Goal: Transaction & Acquisition: Subscribe to service/newsletter

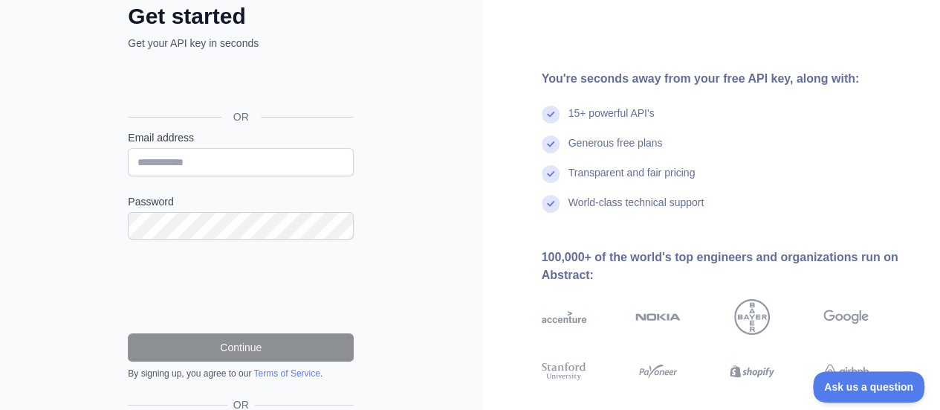
scroll to position [93, 0]
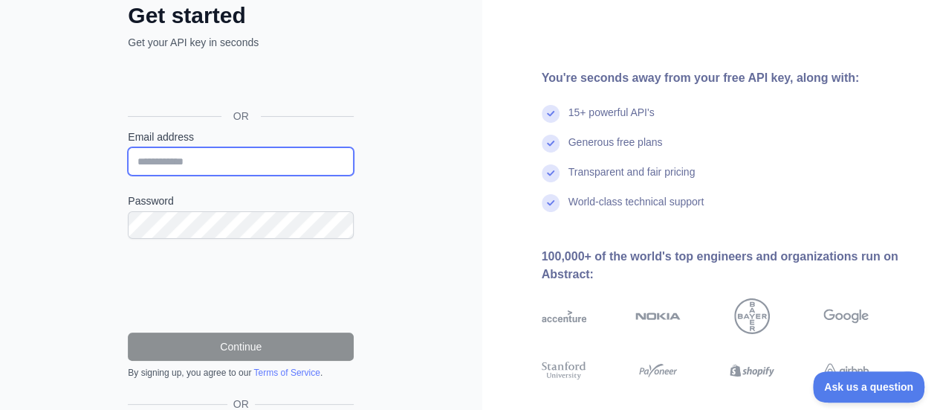
click at [277, 161] on input "Email address" at bounding box center [241, 161] width 226 height 28
type input "**********"
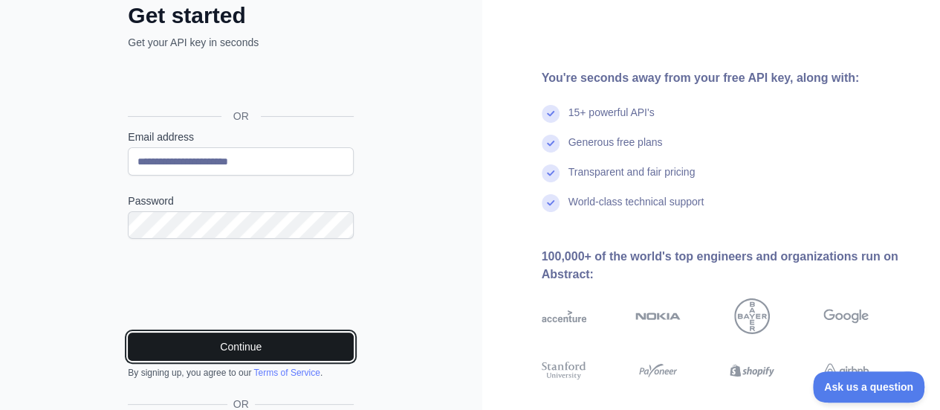
click at [262, 336] on button "Continue" at bounding box center [241, 346] width 226 height 28
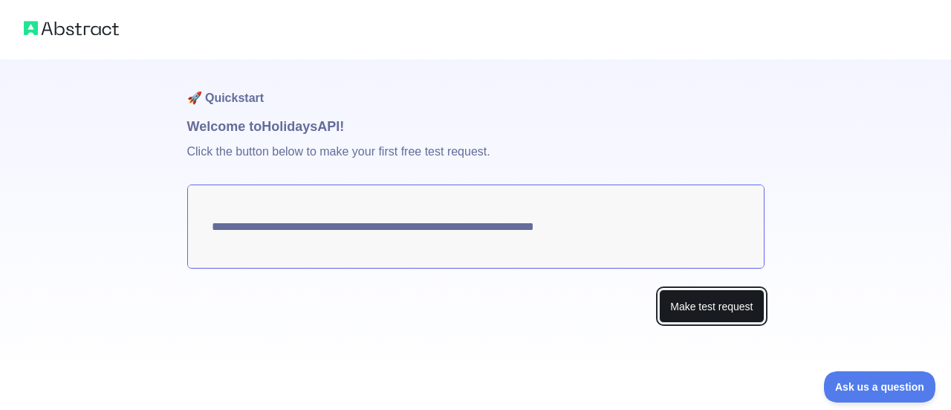
click at [708, 298] on button "Make test request" at bounding box center [711, 305] width 105 height 33
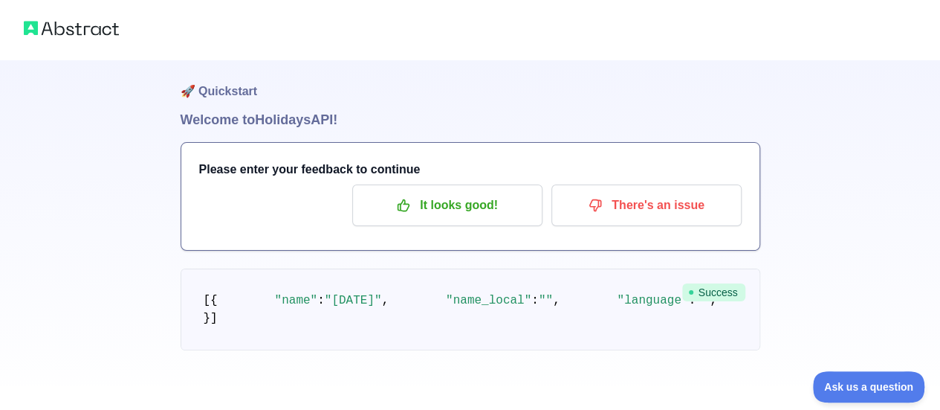
scroll to position [18, 0]
click at [454, 194] on p "It looks good!" at bounding box center [447, 205] width 168 height 25
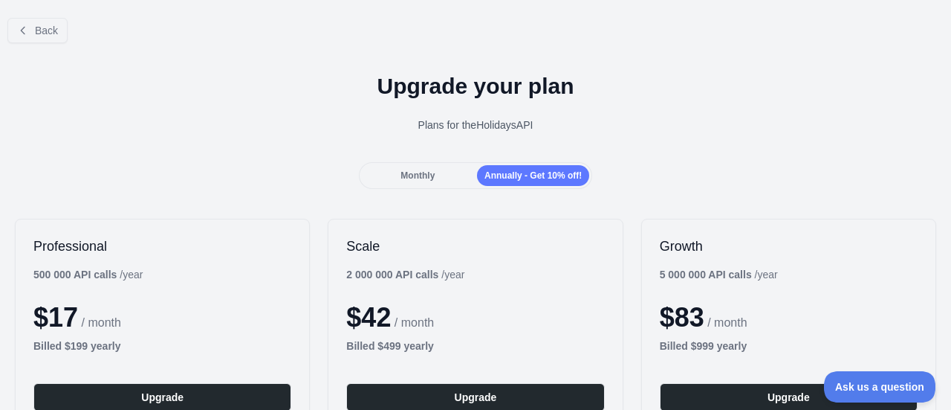
click at [433, 172] on div "Monthly" at bounding box center [418, 175] width 112 height 21
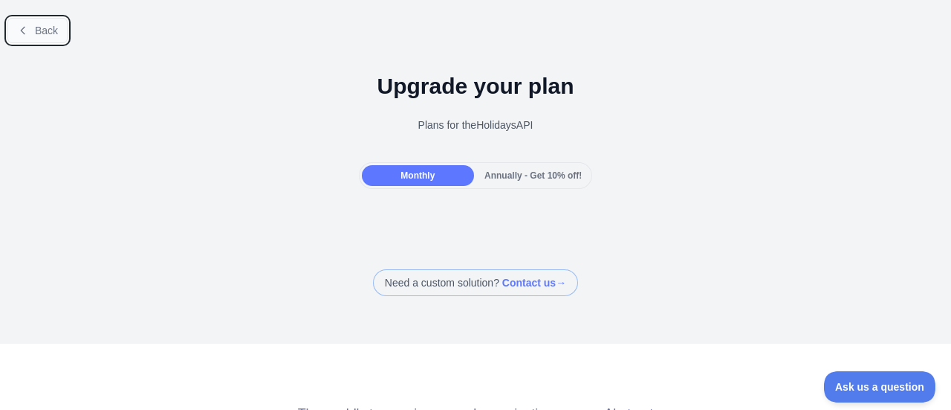
click at [23, 32] on icon at bounding box center [23, 31] width 12 height 12
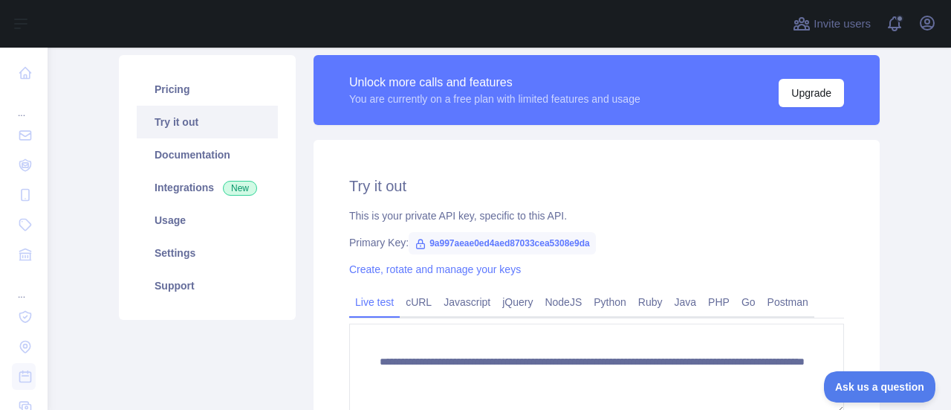
scroll to position [80, 0]
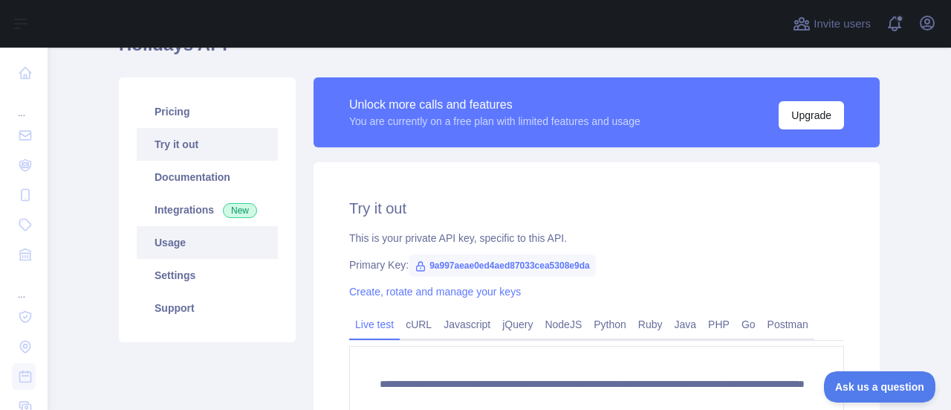
click at [169, 245] on link "Usage" at bounding box center [207, 242] width 141 height 33
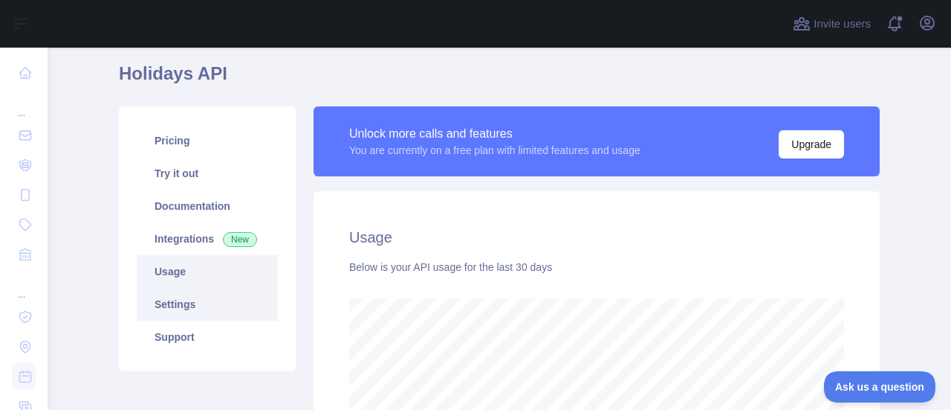
scroll to position [51, 0]
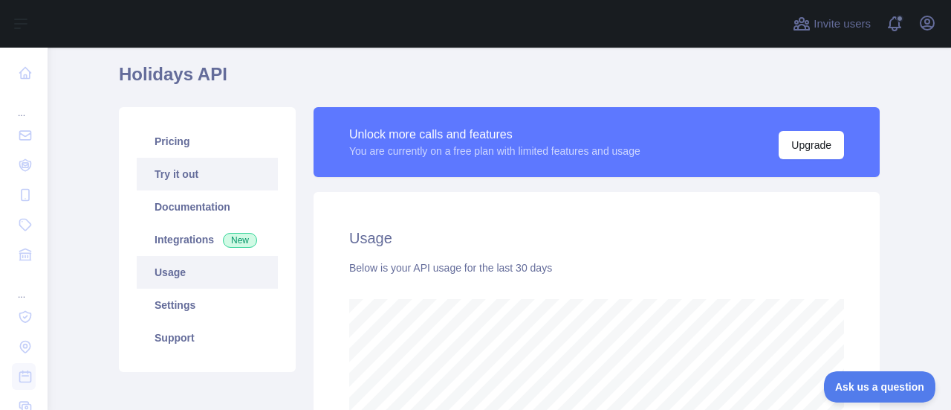
click at [192, 179] on link "Try it out" at bounding box center [207, 174] width 141 height 33
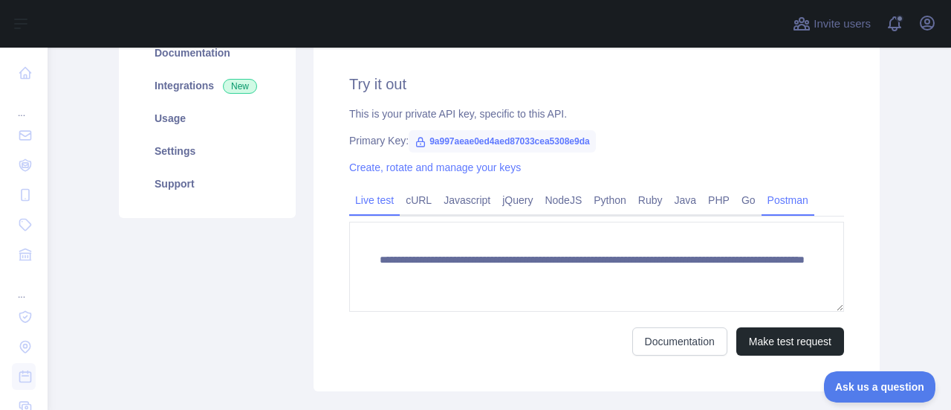
click at [770, 195] on link "Postman" at bounding box center [788, 200] width 53 height 24
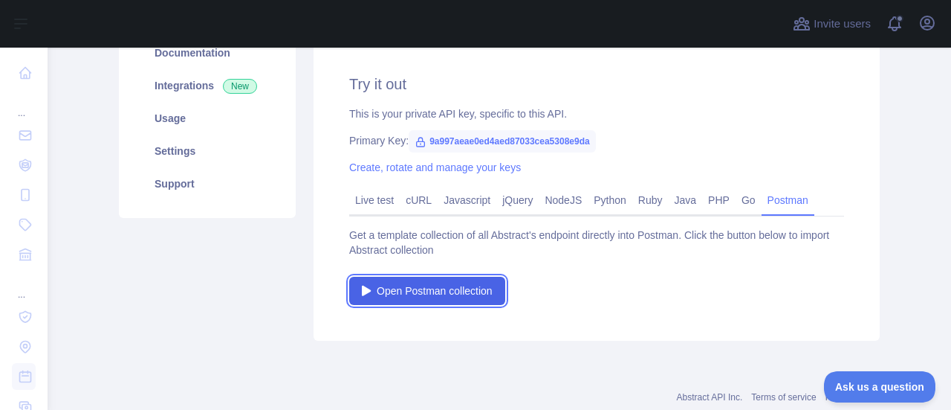
click at [458, 292] on span "Open Postman collection" at bounding box center [435, 290] width 116 height 15
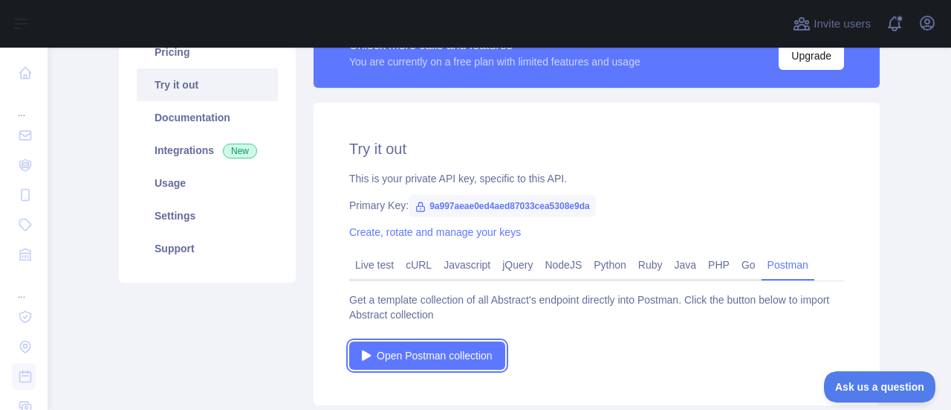
scroll to position [138, 0]
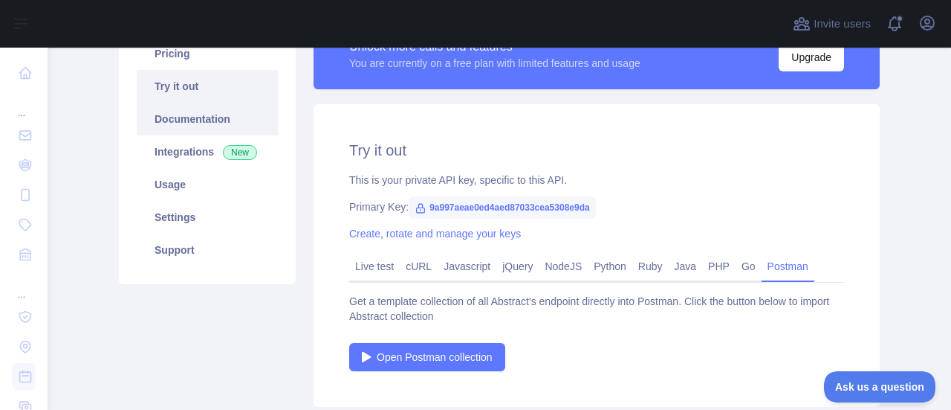
click at [170, 129] on link "Documentation" at bounding box center [207, 119] width 141 height 33
